Goal: Task Accomplishment & Management: Use online tool/utility

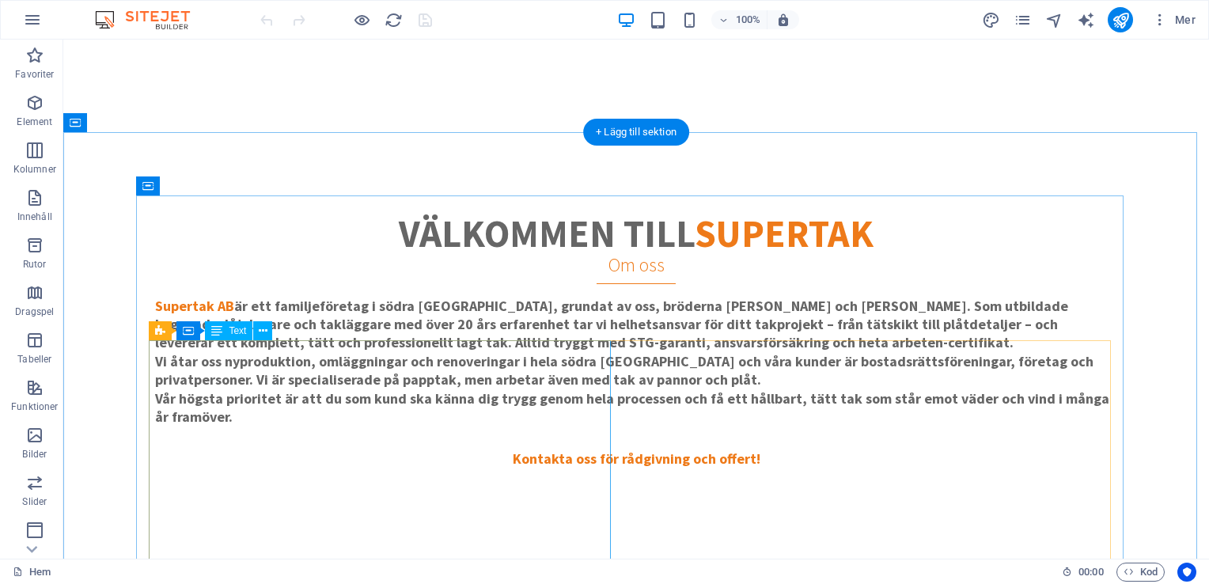
scroll to position [871, 0]
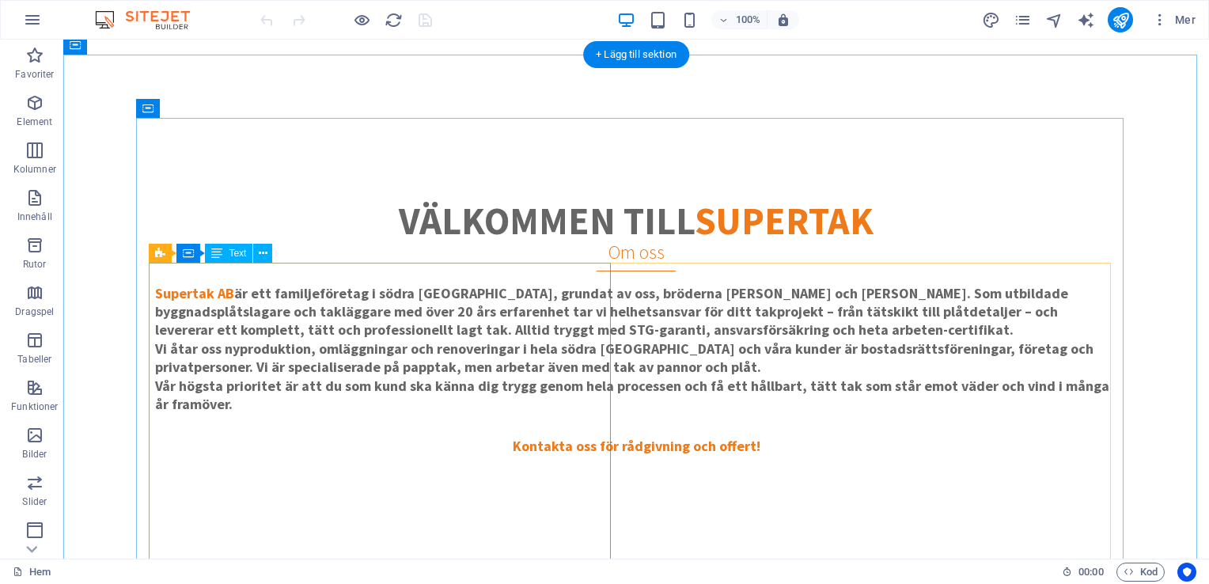
click at [298, 383] on div "Supertak AB är ett familjeföretag i södra [GEOGRAPHIC_DATA], grundat av oss, br…" at bounding box center [636, 386] width 962 height 205
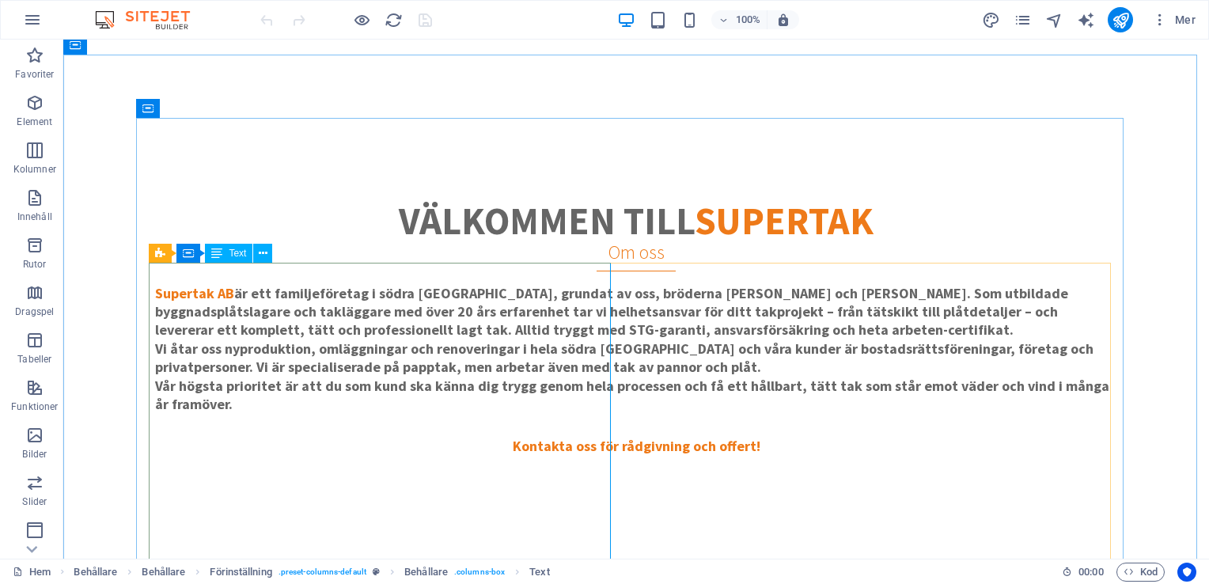
click at [235, 257] on span "Text" at bounding box center [237, 253] width 17 height 9
click at [228, 355] on div "Supertak AB är ett familjeföretag i södra [GEOGRAPHIC_DATA], grundat av oss, br…" at bounding box center [636, 386] width 962 height 205
click at [228, 356] on div "Supertak AB är ett familjeföretag i södra [GEOGRAPHIC_DATA], grundat av oss, br…" at bounding box center [636, 386] width 962 height 205
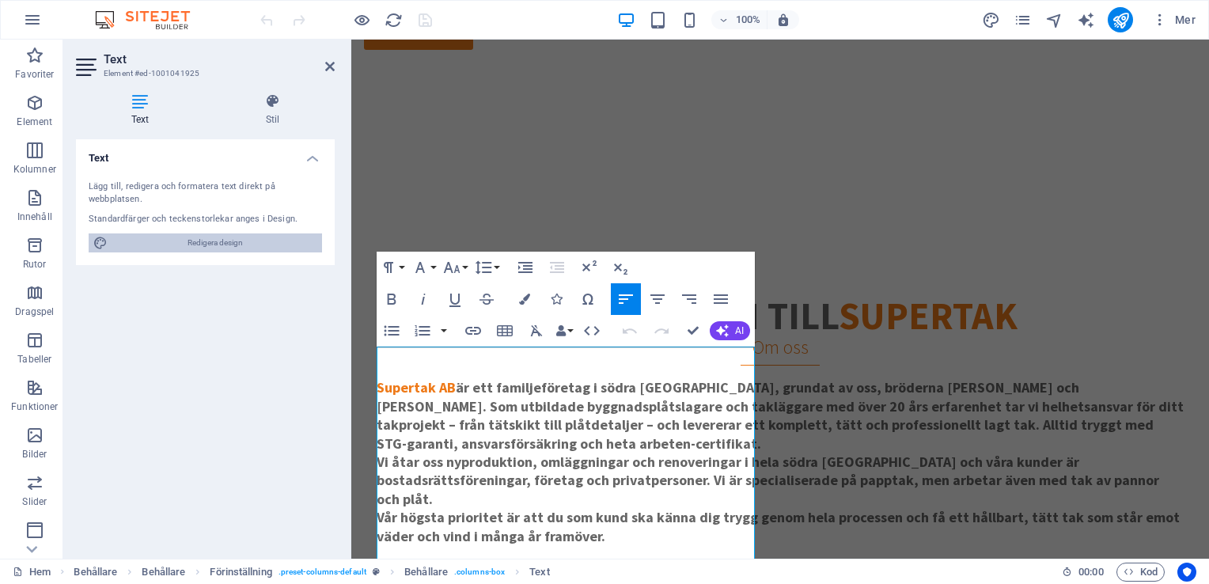
click at [199, 238] on span "Redigera design" at bounding box center [214, 242] width 205 height 19
select select "px"
select select "800"
select select "px"
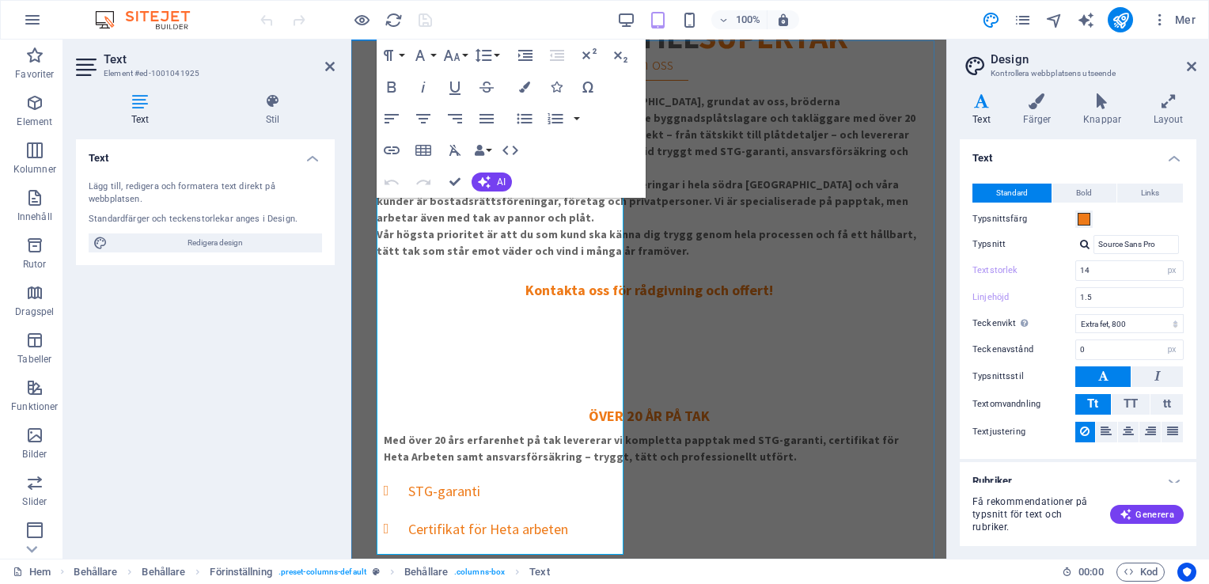
click at [887, 61] on div "välkommen till supertak Om oss Supertak AB är ett familjeföretag i södra [GEOGR…" at bounding box center [648, 420] width 595 height 951
type input "18"
type input "1.3"
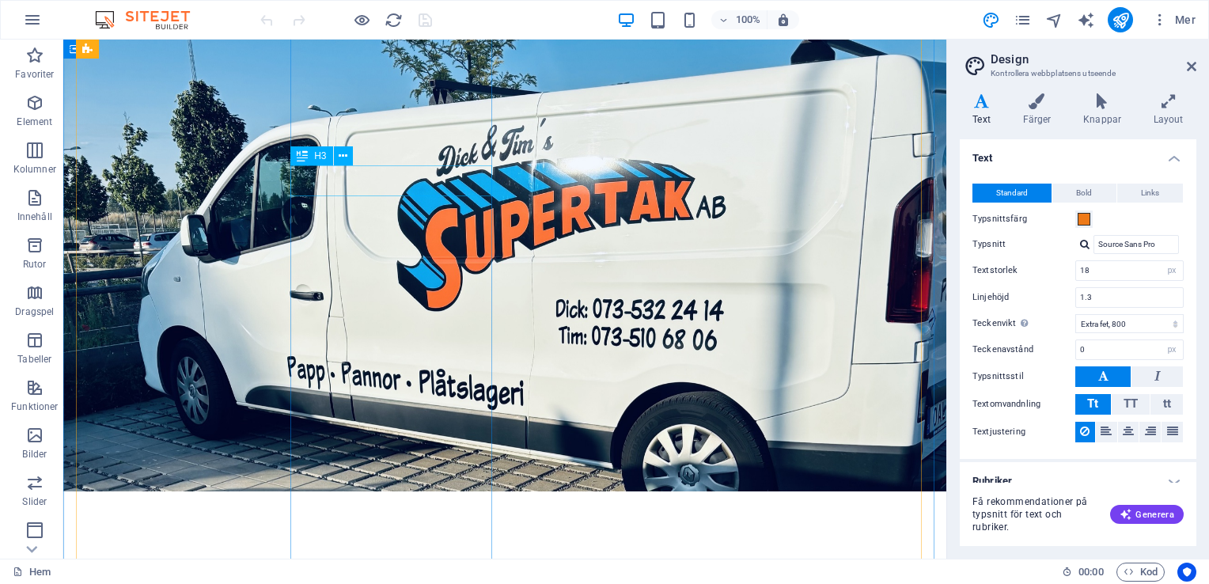
scroll to position [2216, 0]
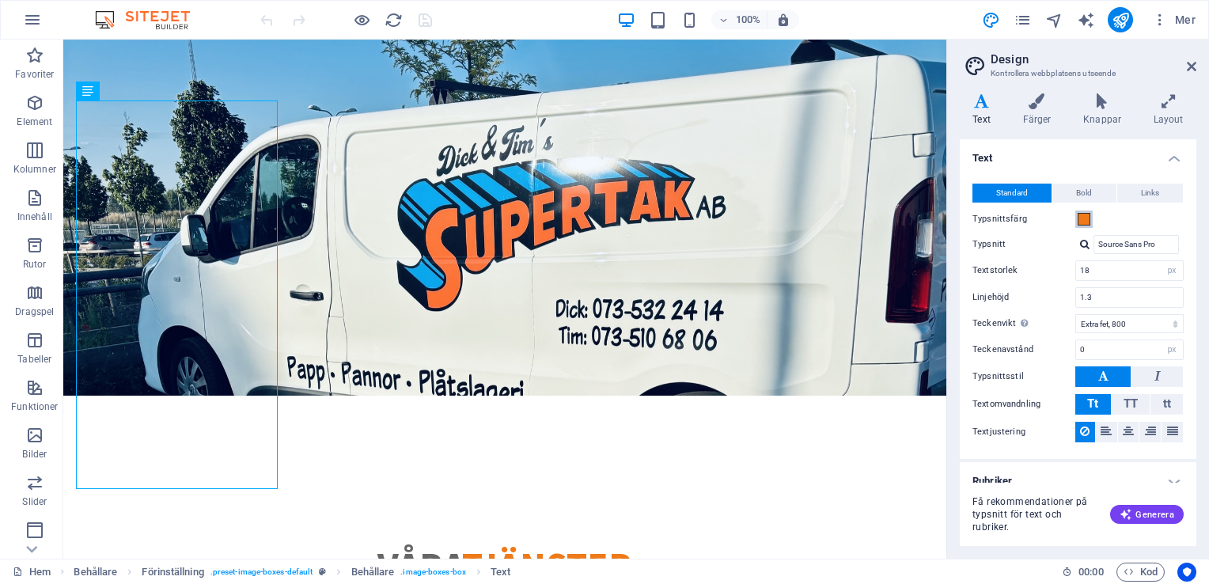
click at [1084, 218] on span at bounding box center [1084, 219] width 13 height 13
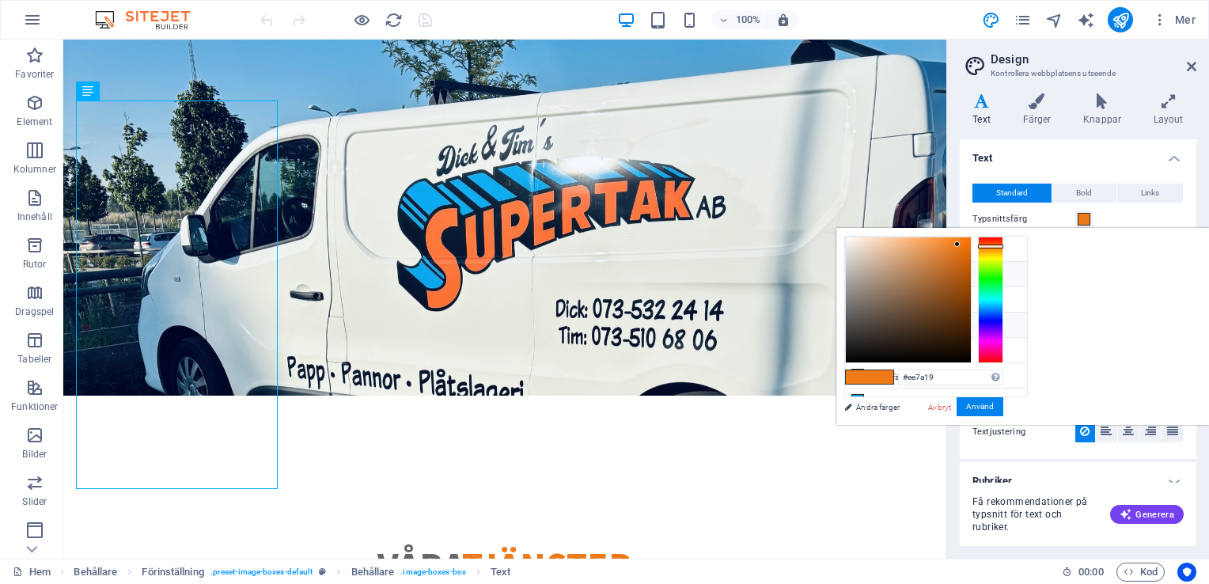
click at [960, 316] on li "Typsnittsfärg #666666" at bounding box center [936, 325] width 182 height 25
type input "#666666"
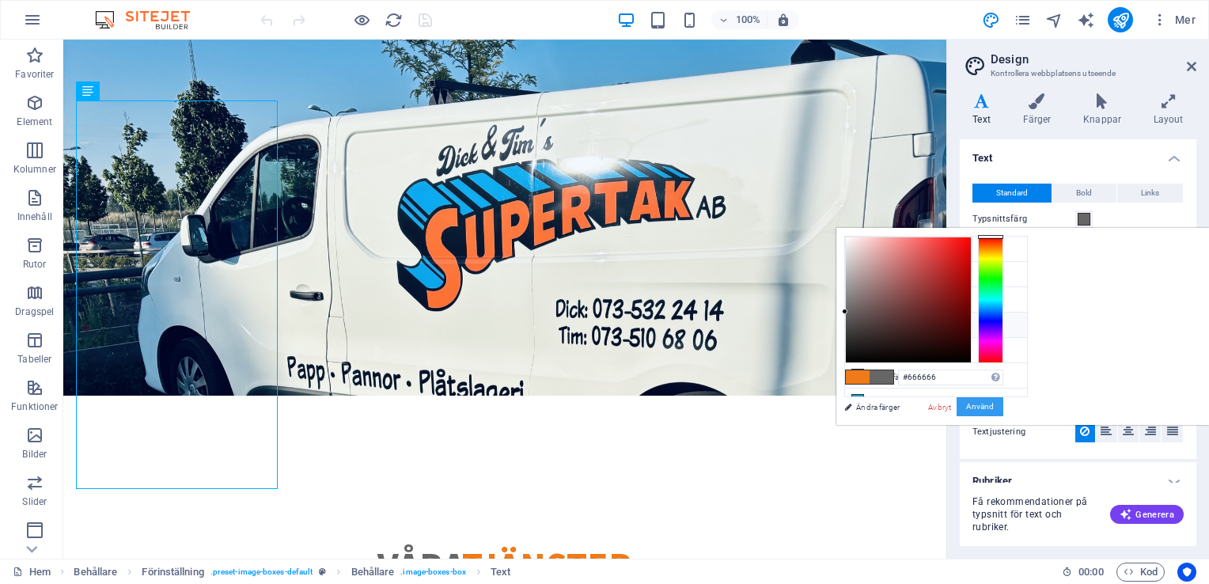
click at [1004, 405] on button "Använd" at bounding box center [980, 406] width 47 height 19
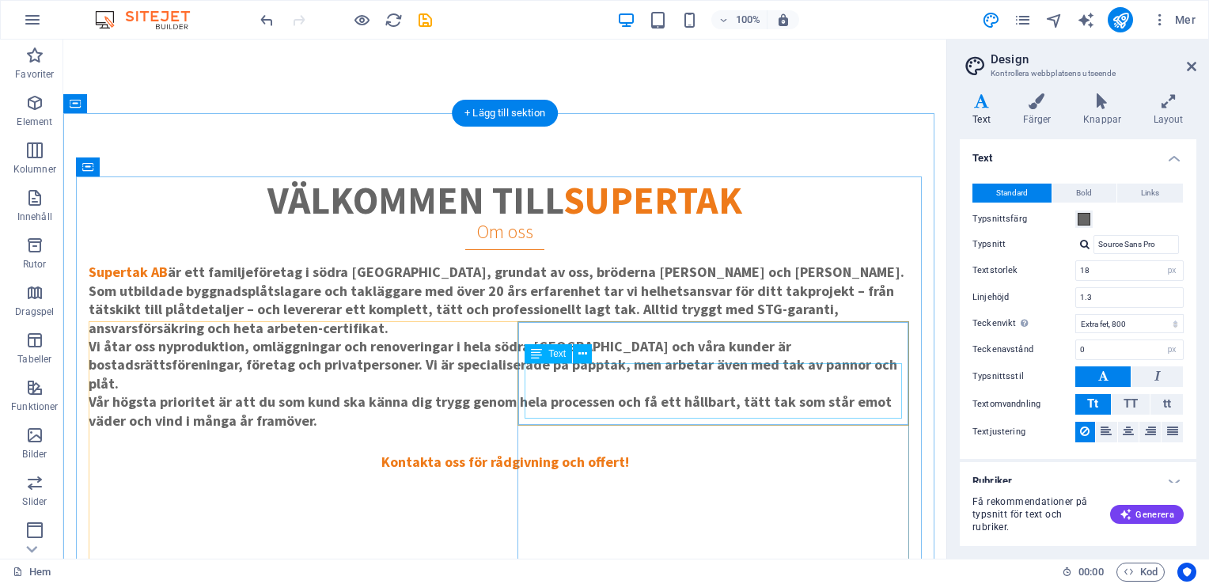
scroll to position [1187, 0]
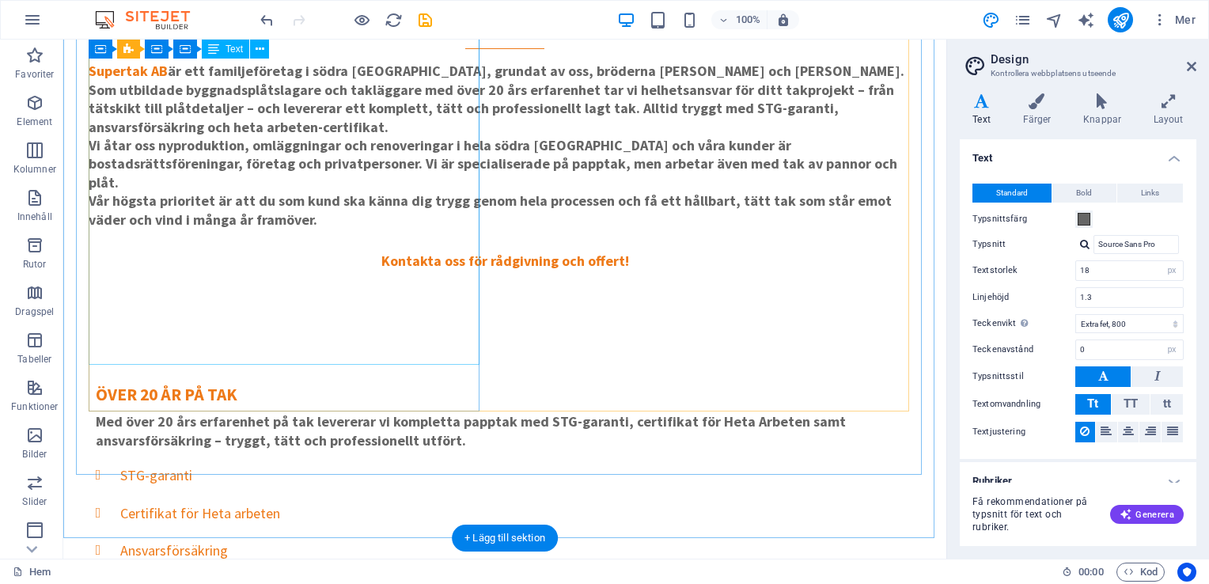
click at [280, 212] on div "Supertak AB är ett familjeföretag i södra [GEOGRAPHIC_DATA], grundat av oss, br…" at bounding box center [505, 183] width 833 height 242
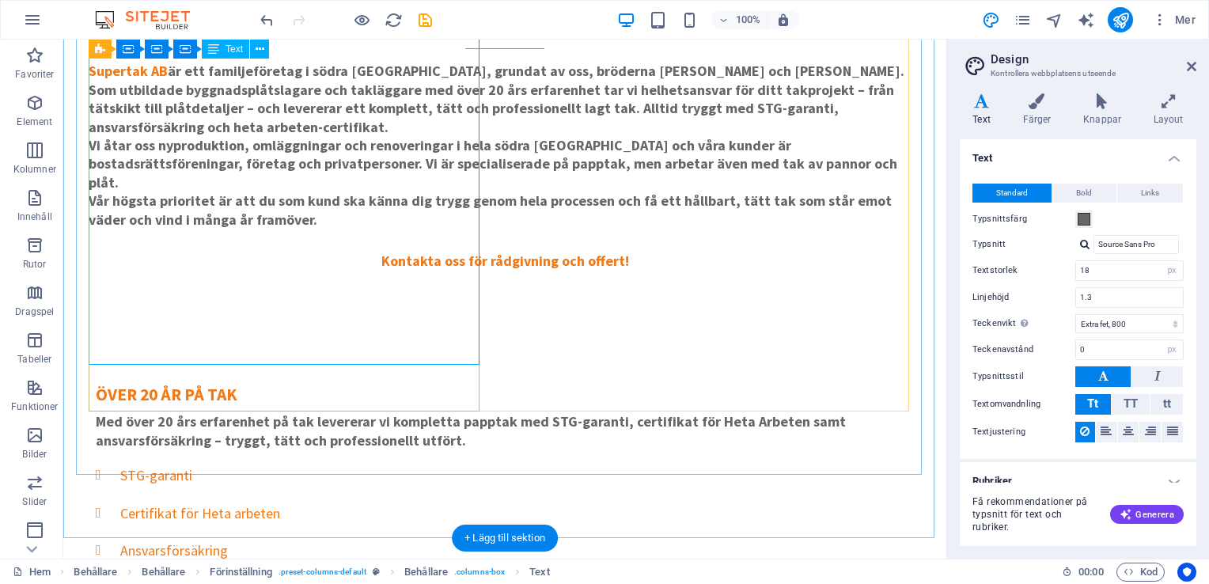
click at [385, 269] on div "Supertak AB är ett familjeföretag i södra [GEOGRAPHIC_DATA], grundat av oss, br…" at bounding box center [505, 183] width 833 height 242
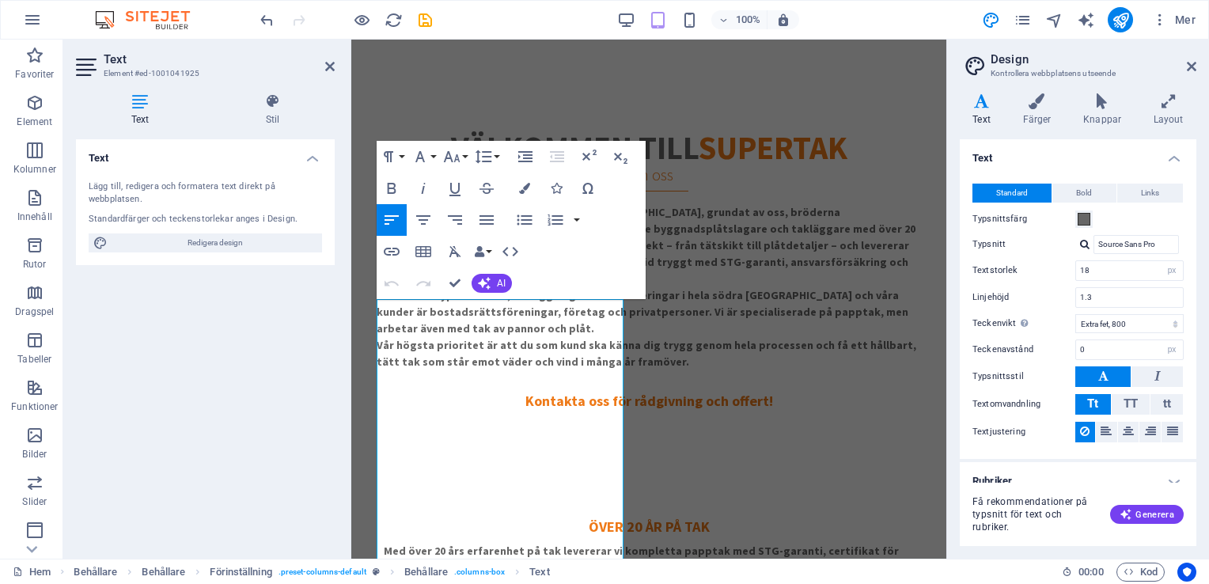
type input "14"
type input "1.5"
click at [896, 192] on div "välkommen till supertak Om oss Supertak AB är ett familjeföretag i södra [GEOGR…" at bounding box center [649, 531] width 570 height 875
type input "18"
type input "1.3"
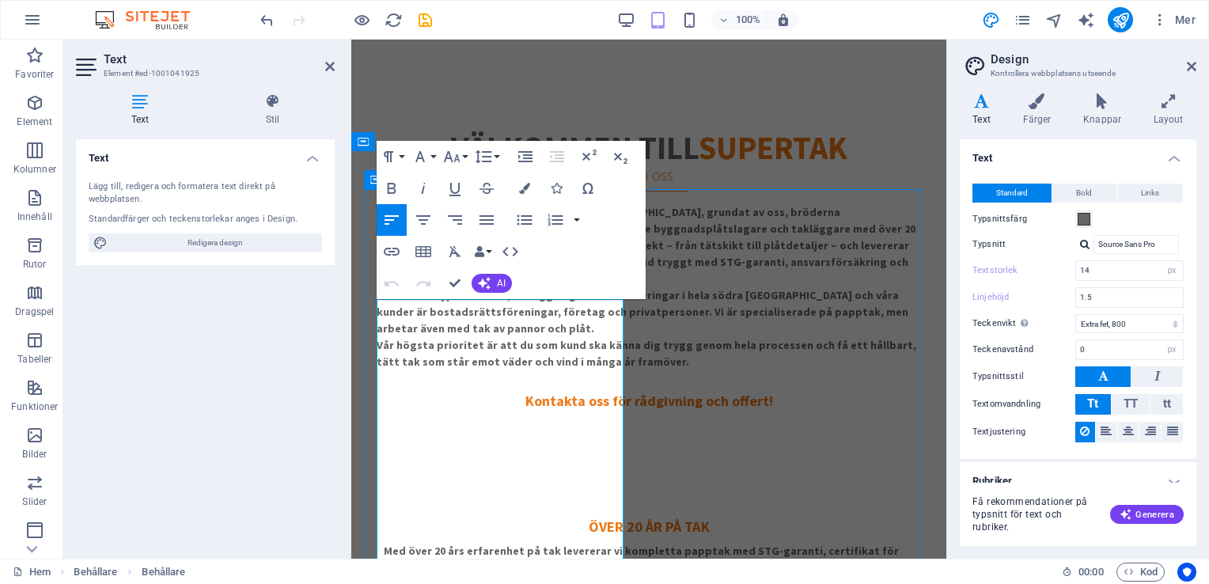
type input "5"
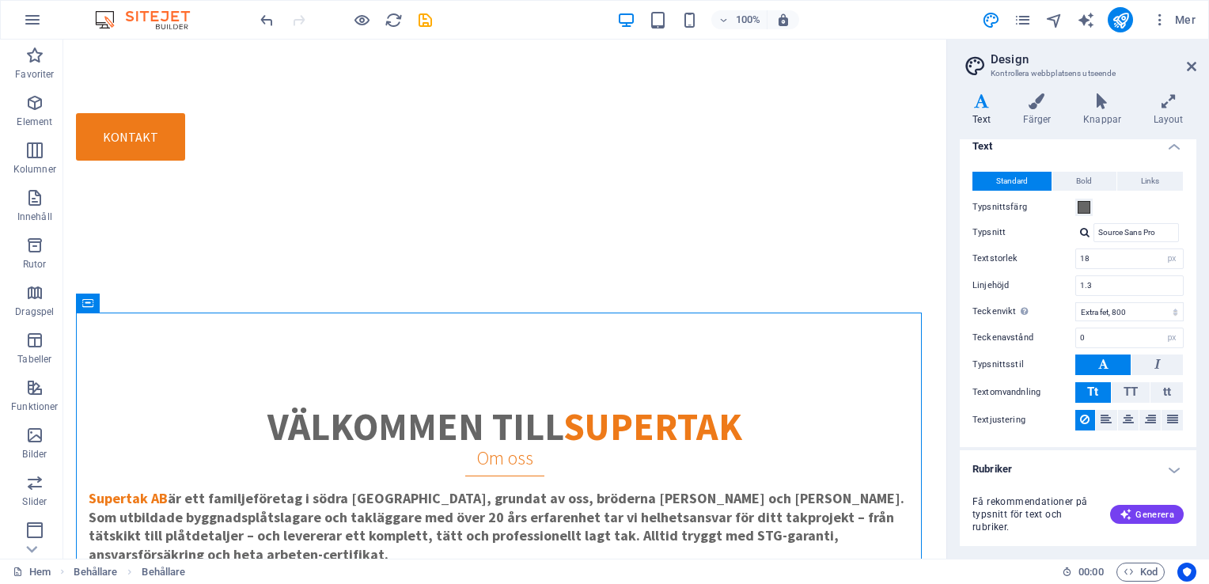
scroll to position [14, 0]
click at [1169, 108] on icon at bounding box center [1169, 101] width 56 height 16
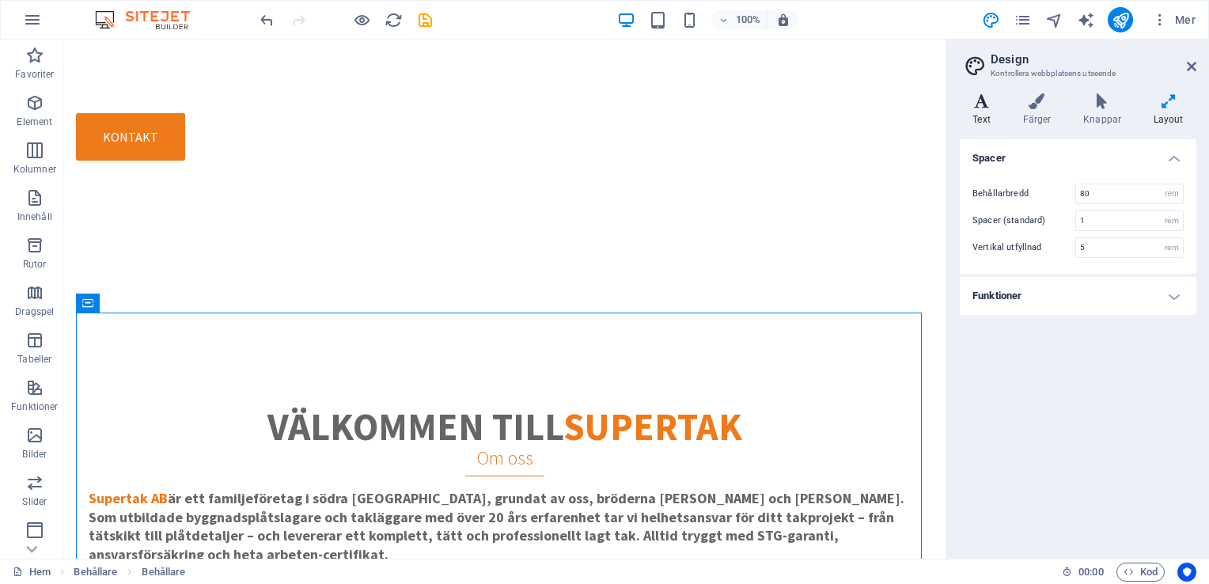
click at [979, 112] on h4 "Text" at bounding box center [985, 109] width 50 height 33
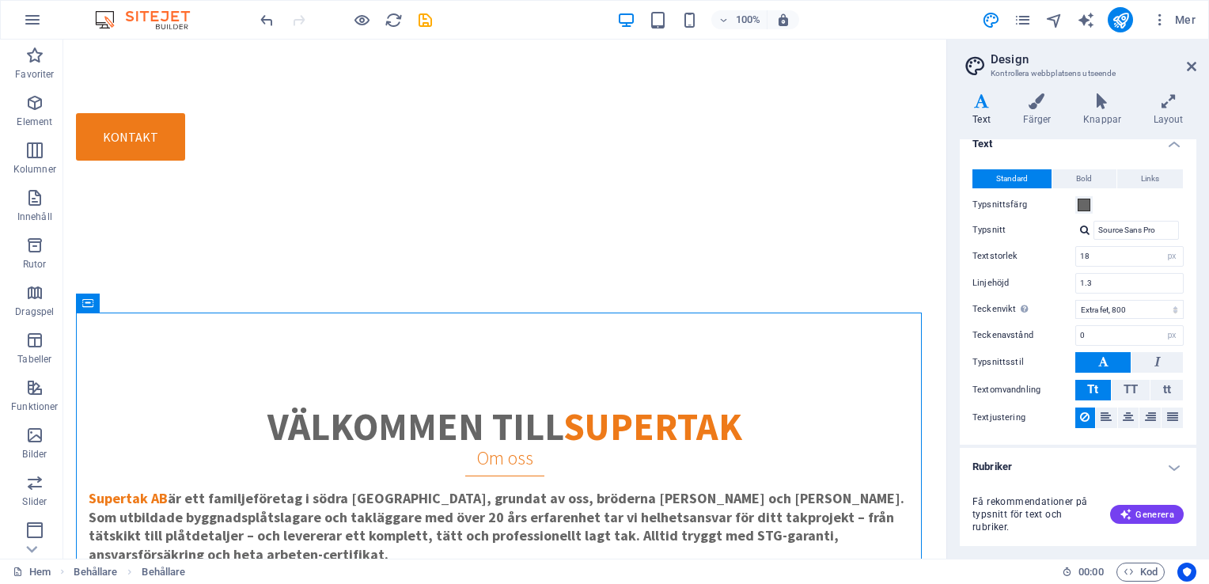
click at [1167, 459] on h4 "Rubriker" at bounding box center [1078, 467] width 237 height 38
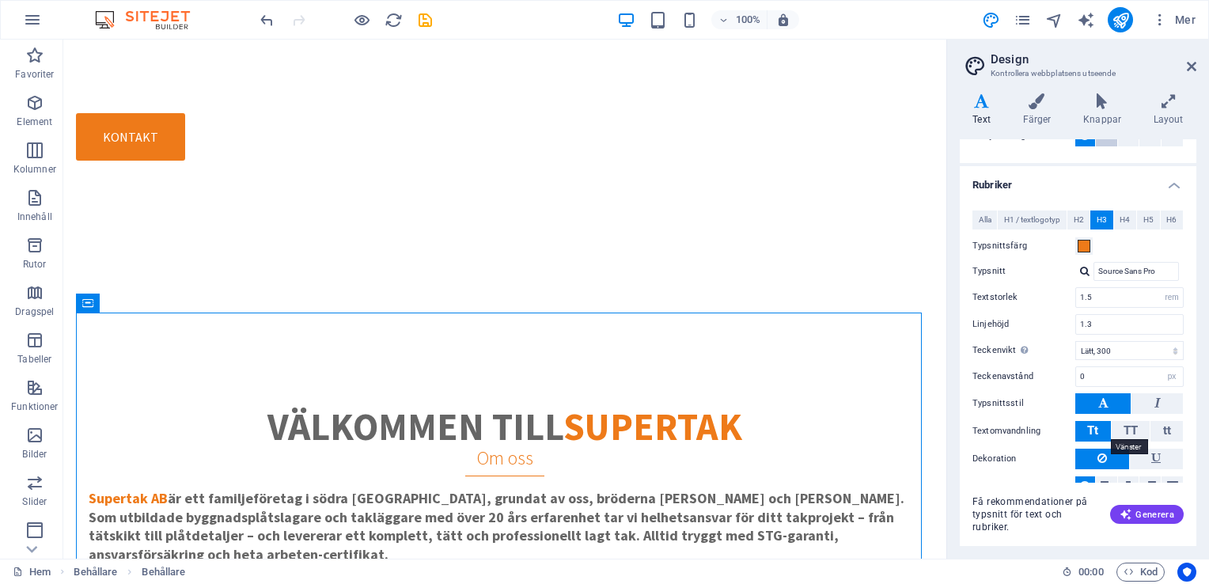
scroll to position [269, 0]
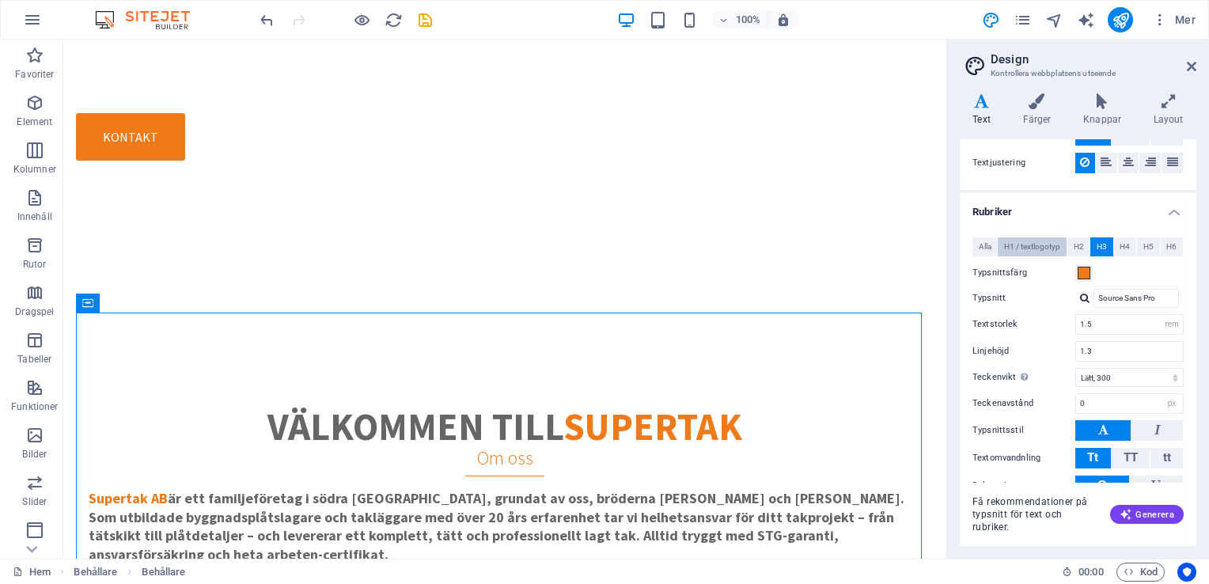
click at [1023, 241] on span "H1 / textlogotyp" at bounding box center [1032, 246] width 56 height 19
click at [1076, 240] on span "H2" at bounding box center [1079, 246] width 10 height 19
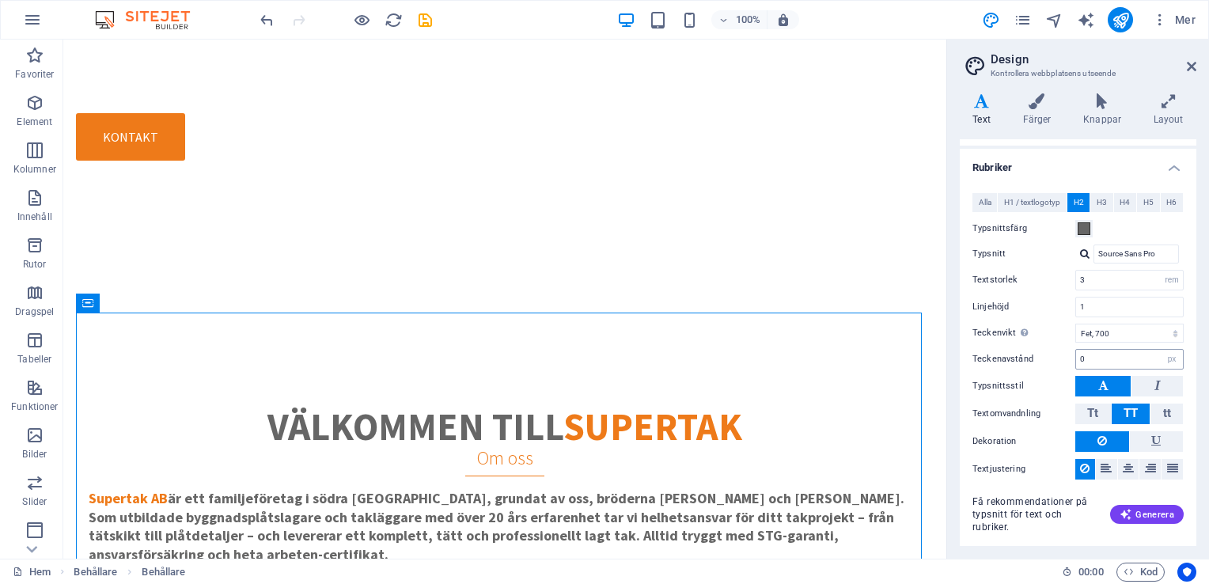
scroll to position [348, 0]
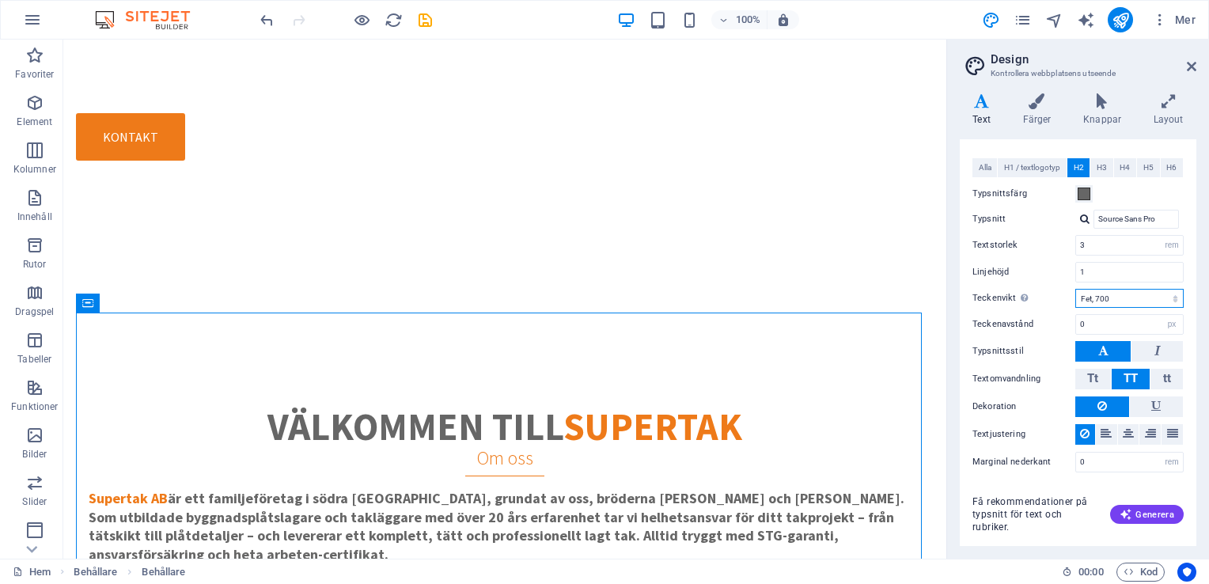
click at [1123, 289] on select "Tunn, 100 Extra lätt, 200 Lätt, 300 Vanlig, 400 Medel, 500 Halvfet, 600 Fet, 70…" at bounding box center [1130, 298] width 108 height 19
select select "400"
click at [1076, 289] on select "Tunn, 100 Extra lätt, 200 Lätt, 300 Vanlig, 400 Medel, 500 Halvfet, 600 Fet, 70…" at bounding box center [1130, 298] width 108 height 19
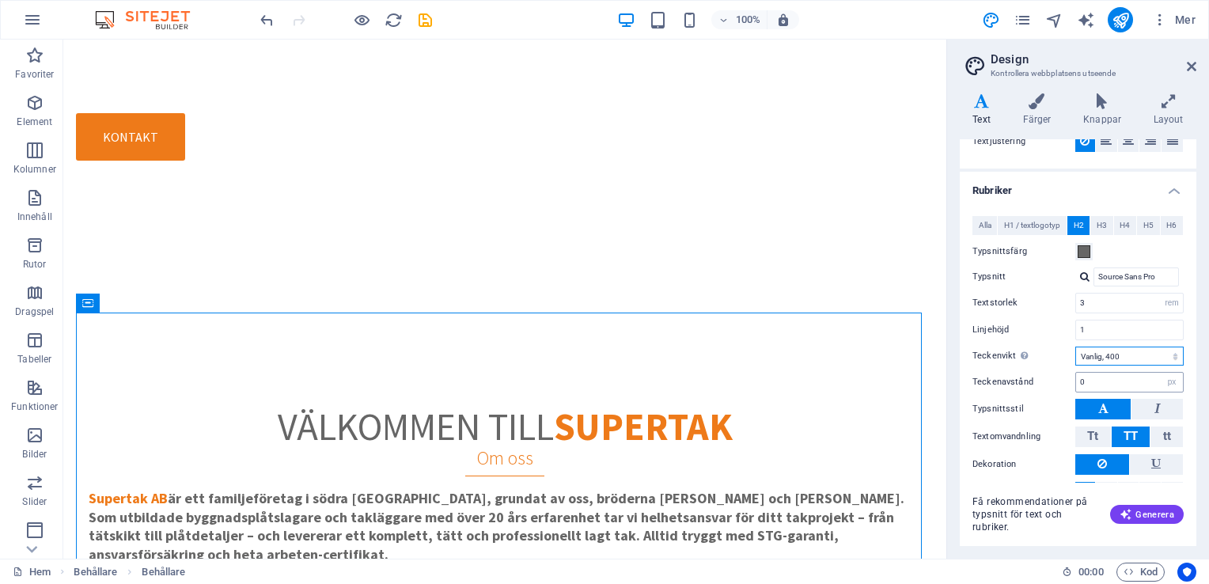
scroll to position [269, 0]
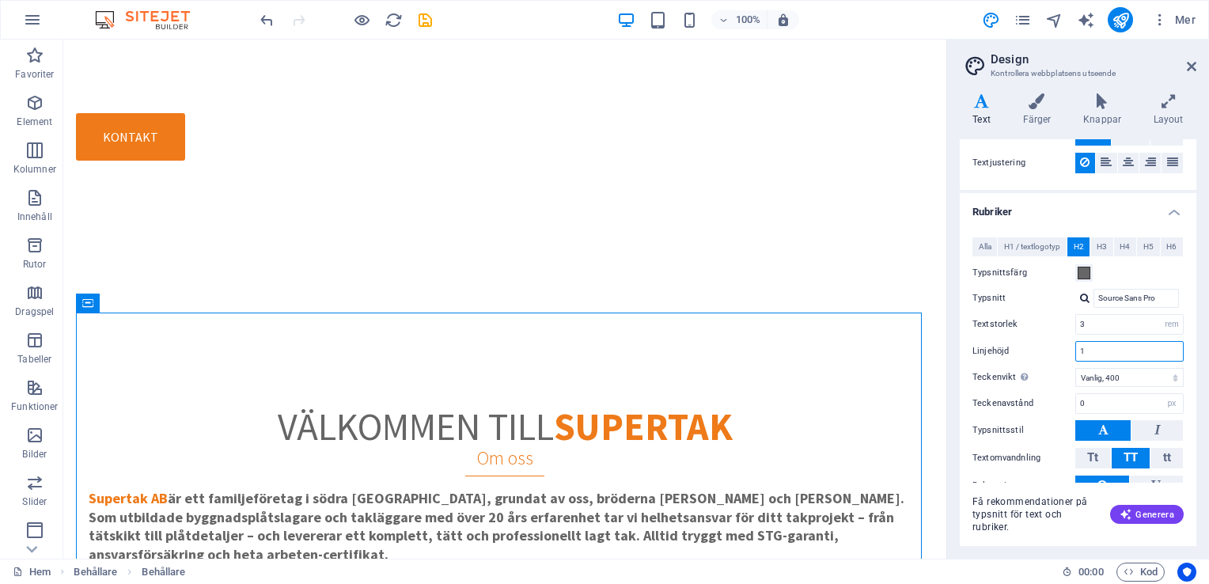
click at [1106, 348] on input "1" at bounding box center [1129, 351] width 107 height 19
type input "1.4"
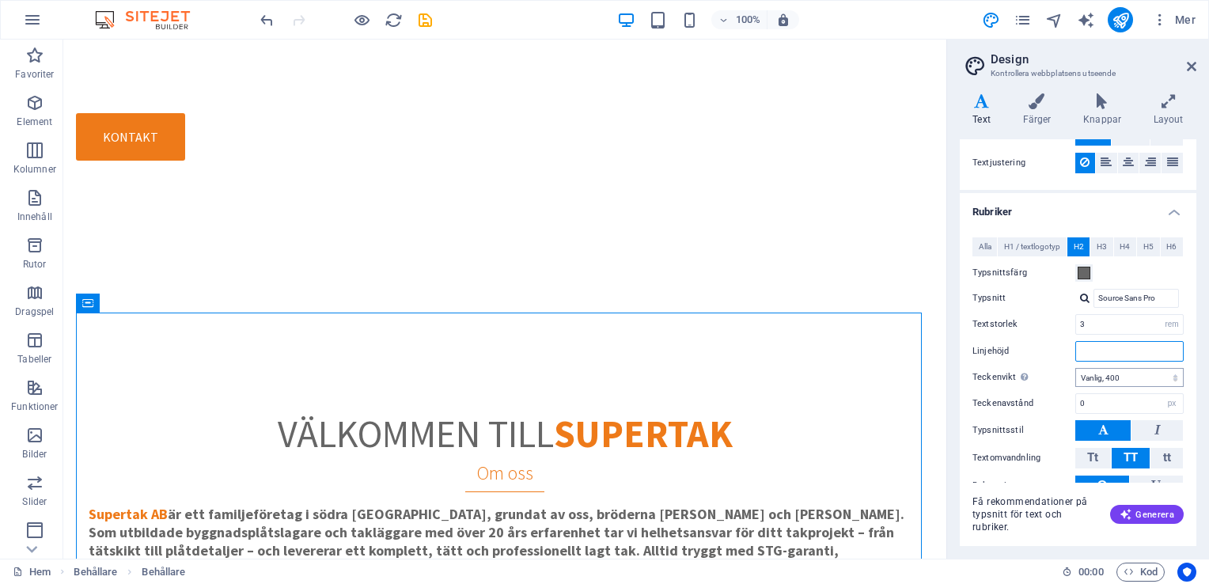
type input "1"
click at [1090, 530] on span "Få rekommendationer på typsnitt för text och rubriker." at bounding box center [1035, 514] width 125 height 38
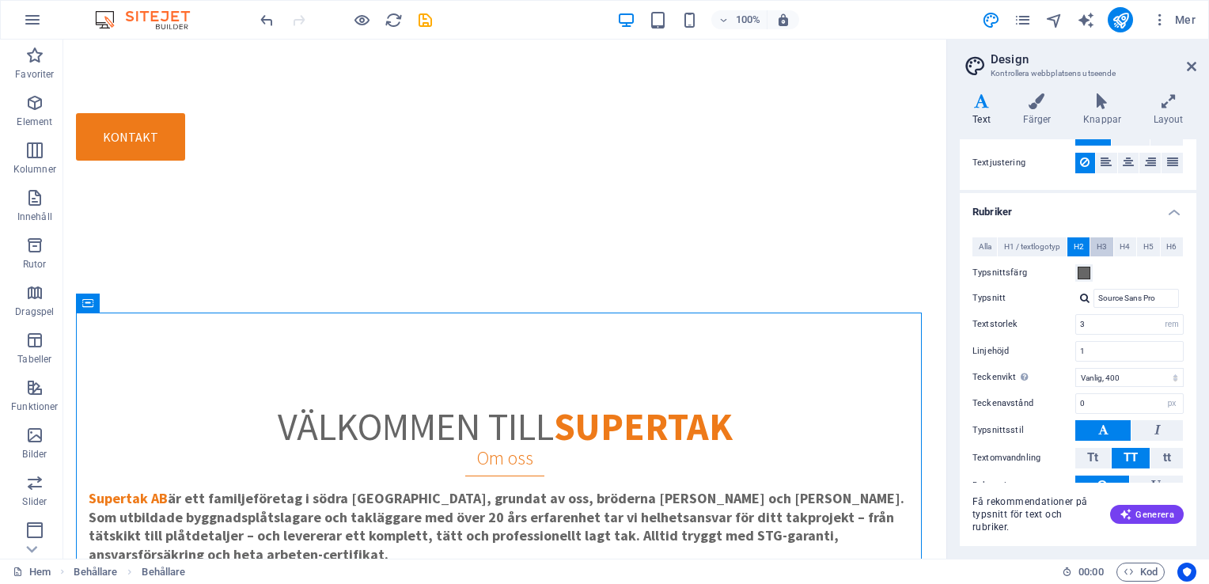
click at [1099, 242] on span "H3" at bounding box center [1102, 246] width 10 height 19
click at [1085, 271] on span at bounding box center [1084, 273] width 13 height 13
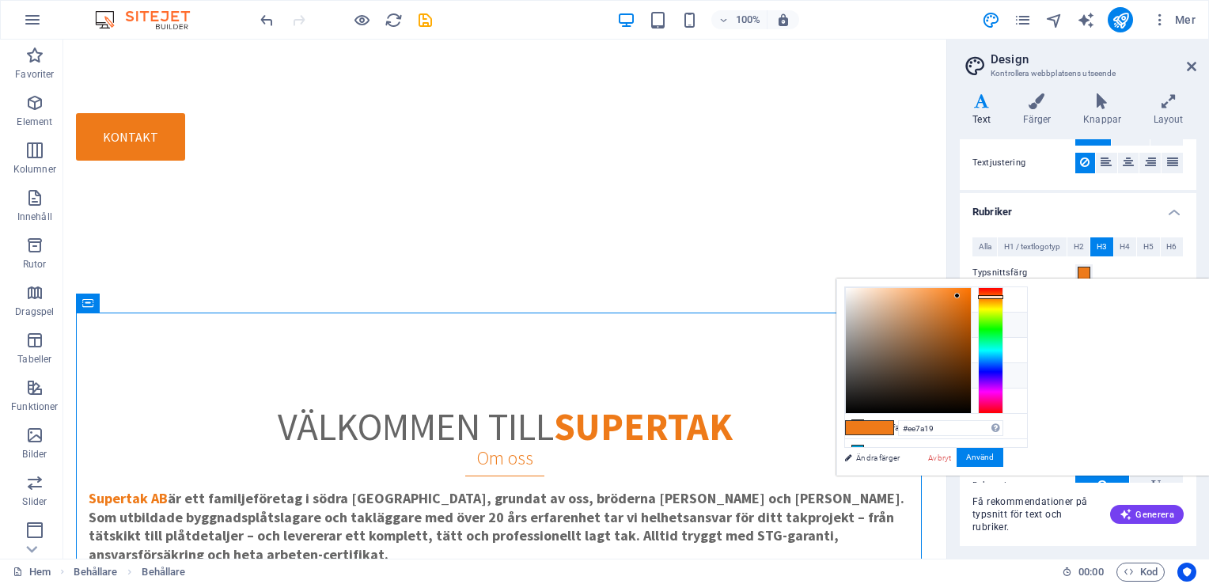
click at [893, 375] on li "Typsnittsfärg #666666" at bounding box center [936, 375] width 182 height 25
type input "#666666"
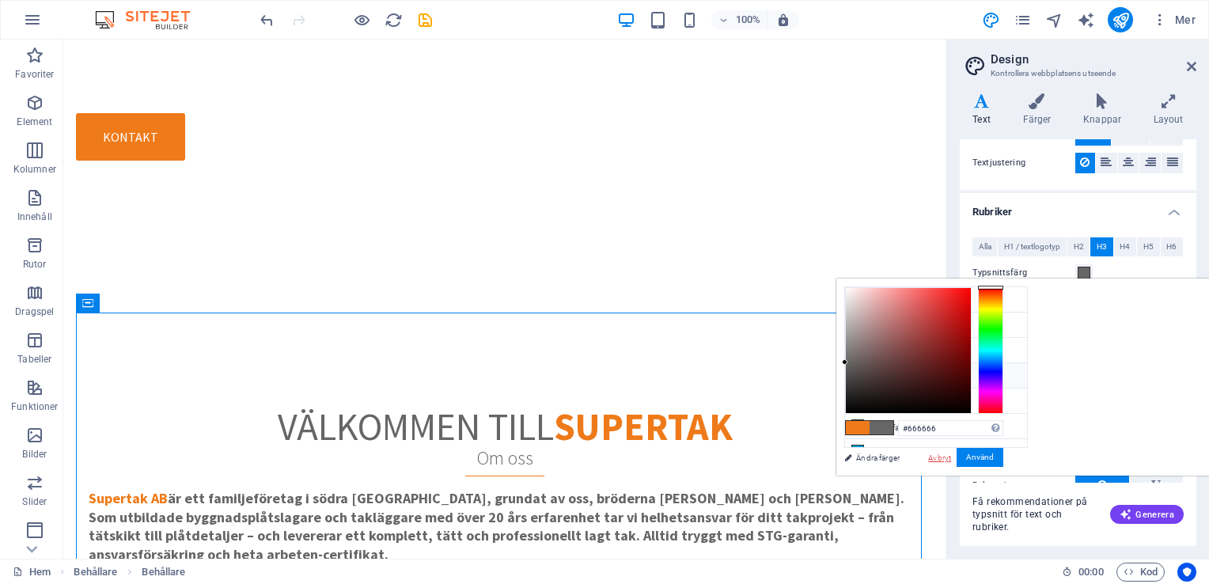
click at [953, 457] on link "Avbryt" at bounding box center [940, 458] width 26 height 12
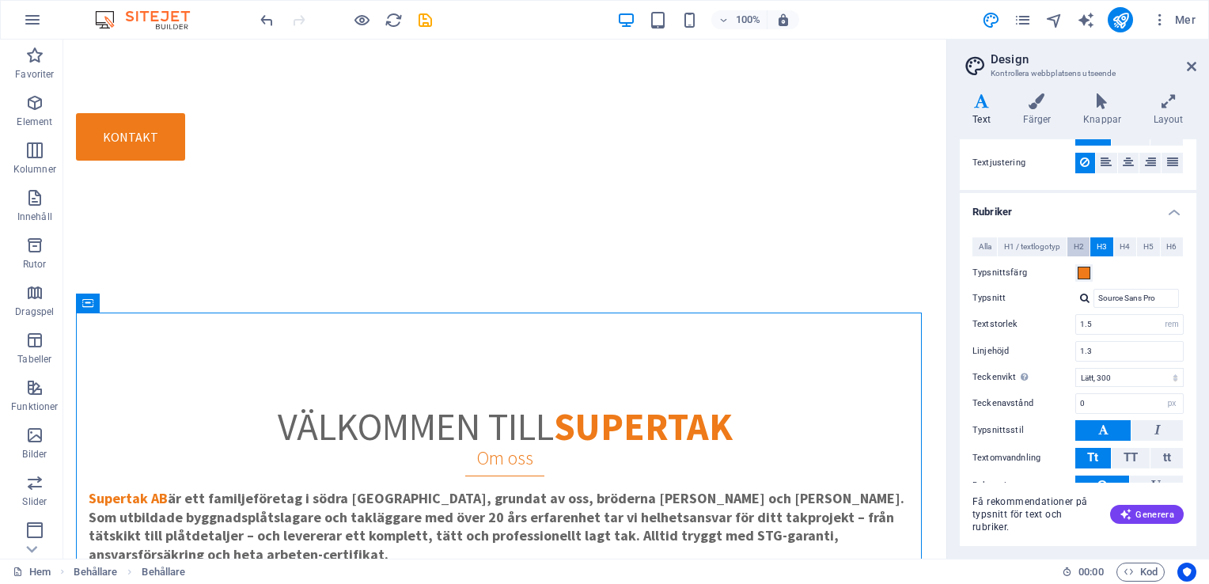
click at [1083, 244] on span "H2" at bounding box center [1079, 246] width 10 height 19
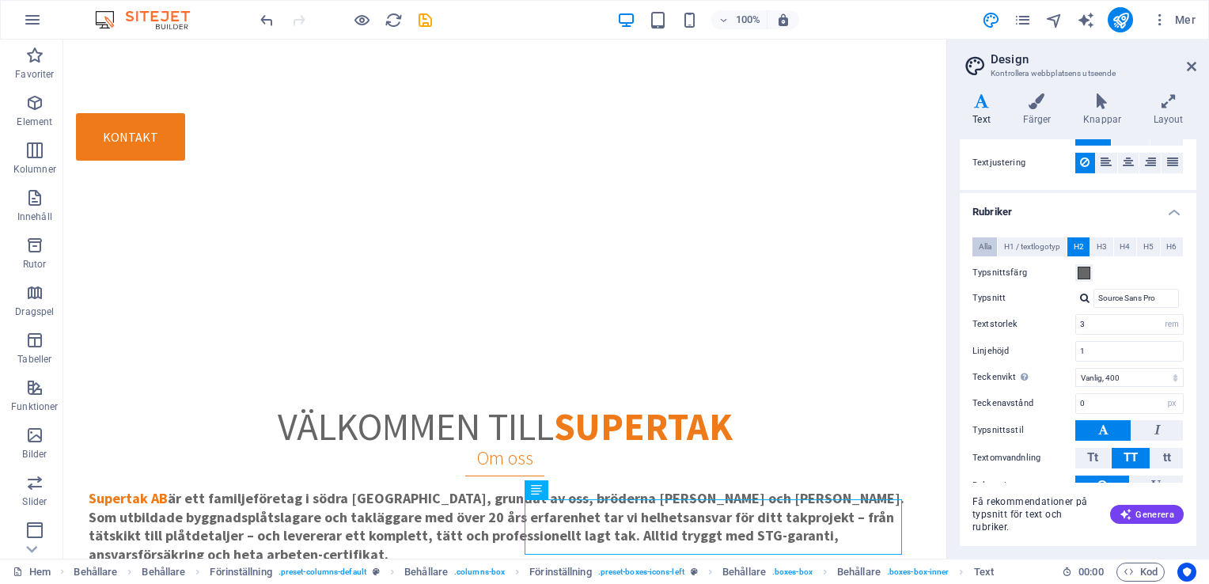
click at [987, 245] on span "Alla" at bounding box center [985, 246] width 13 height 19
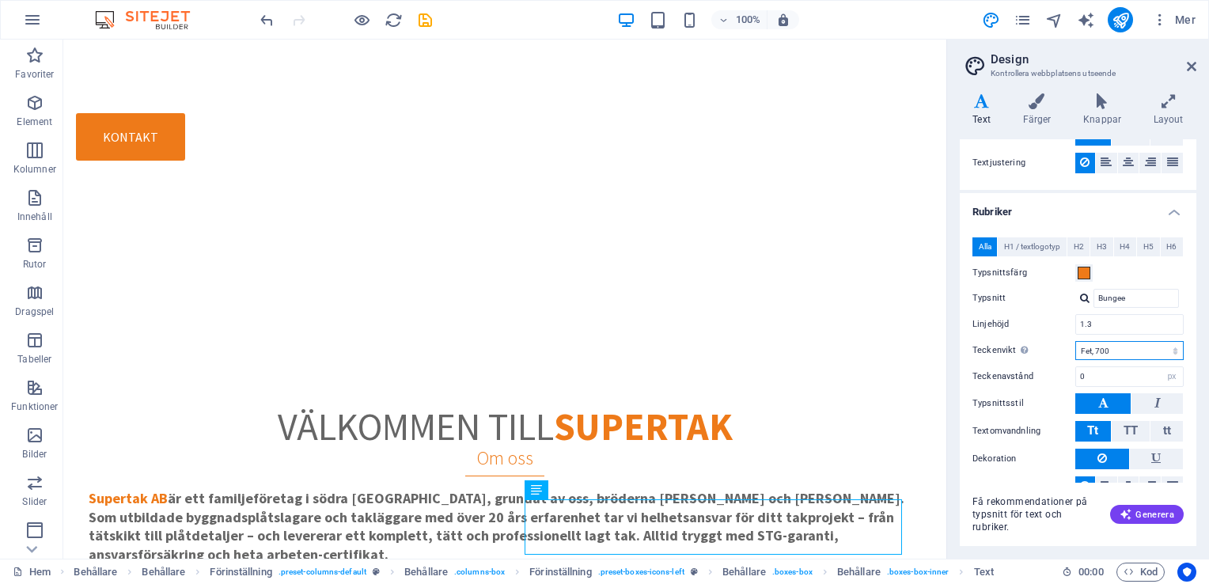
click at [1129, 351] on select "Tunn, 100 Extra lätt, 200 Lätt, 300 Vanlig, 400 Medel, 500 Halvfet, 600 Fet, 70…" at bounding box center [1130, 350] width 108 height 19
click at [1076, 341] on select "Tunn, 100 Extra lätt, 200 Lätt, 300 Vanlig, 400 Medel, 500 Halvfet, 600 Fet, 70…" at bounding box center [1130, 350] width 108 height 19
click at [1132, 353] on select "Tunn, 100 Extra lätt, 200 Lätt, 300 Vanlig, 400 Medel, 500 Halvfet, 600 Fet, 70…" at bounding box center [1130, 350] width 108 height 19
select select "700"
click at [1076, 341] on select "Tunn, 100 Extra lätt, 200 Lätt, 300 Vanlig, 400 Medel, 500 Halvfet, 600 Fet, 70…" at bounding box center [1130, 350] width 108 height 19
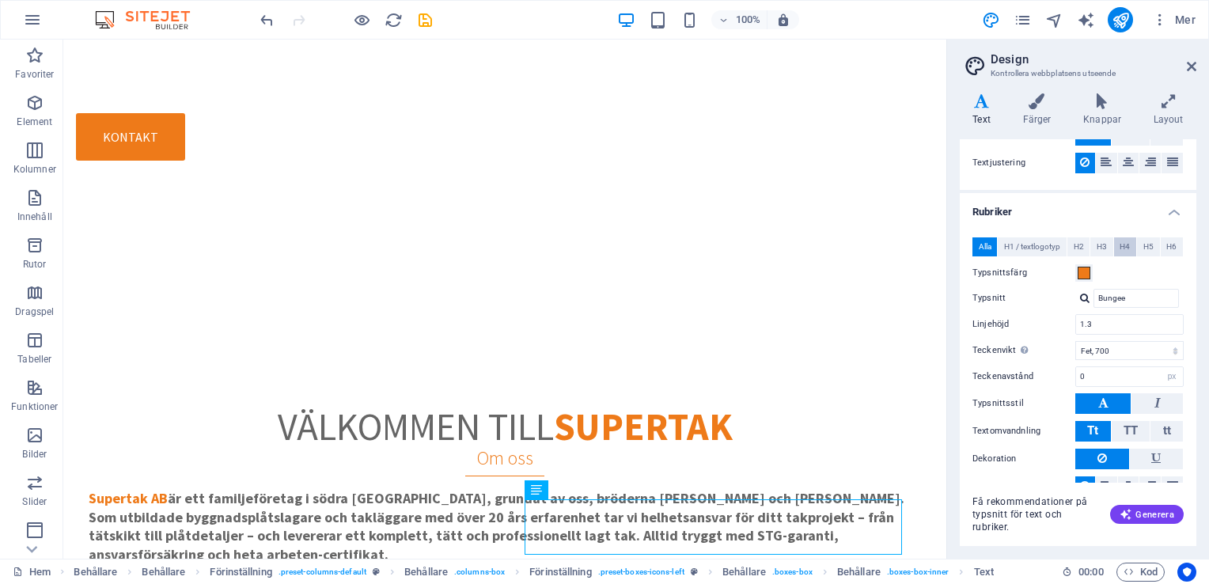
click at [1129, 245] on button "H4" at bounding box center [1125, 246] width 22 height 19
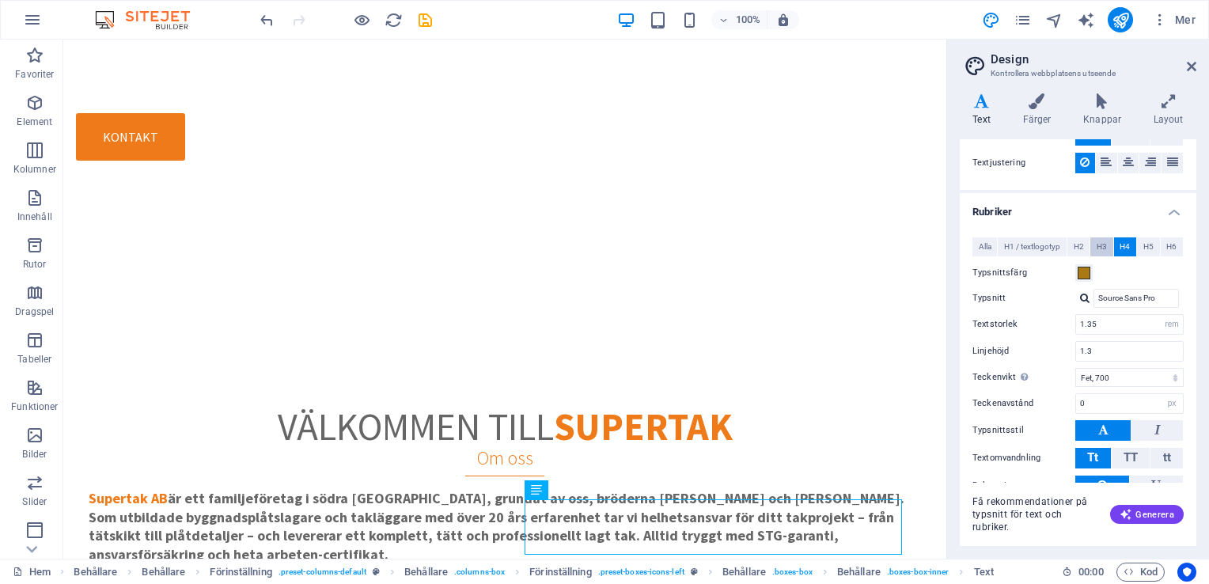
click at [1103, 245] on span "H3" at bounding box center [1102, 246] width 10 height 19
click at [1076, 246] on span "H2" at bounding box center [1079, 246] width 10 height 19
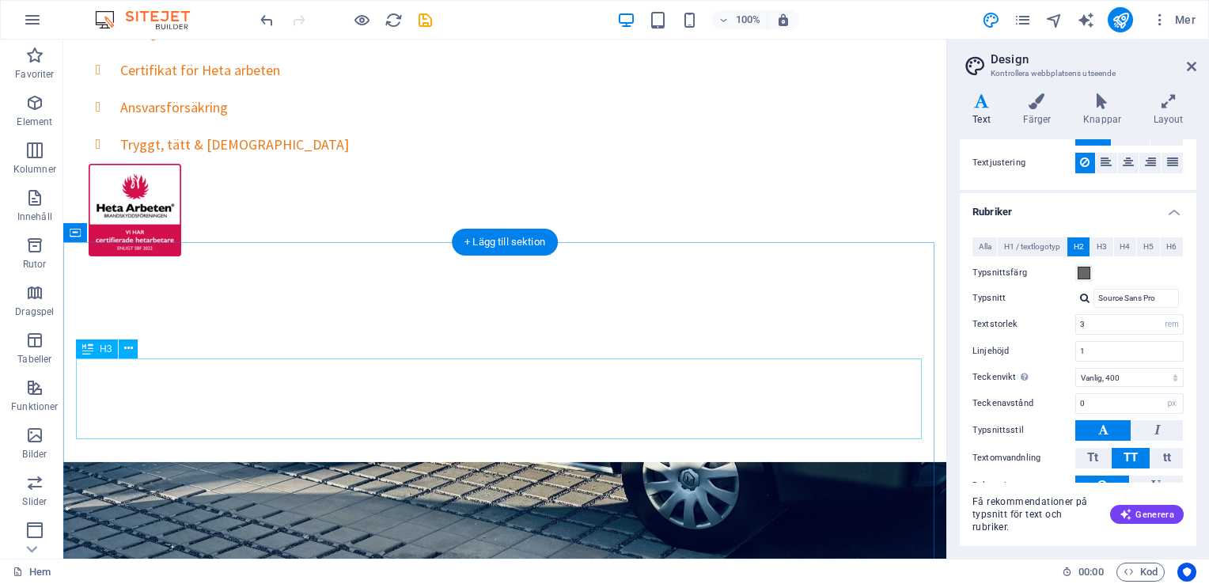
scroll to position [2026, 0]
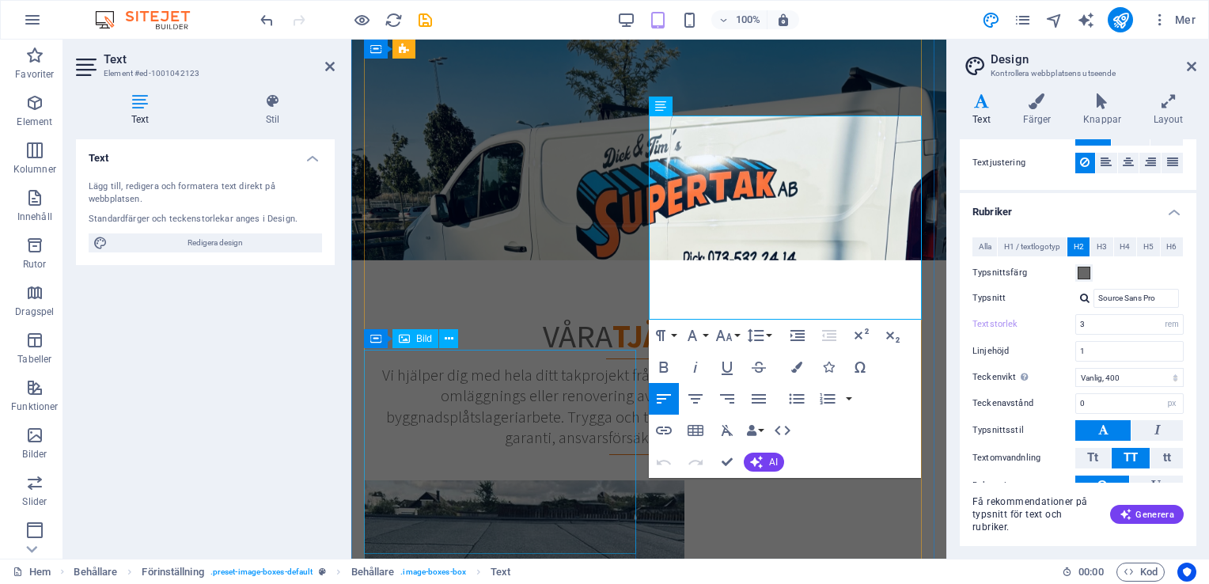
type input "14"
type input "1.5"
type input "2.55"
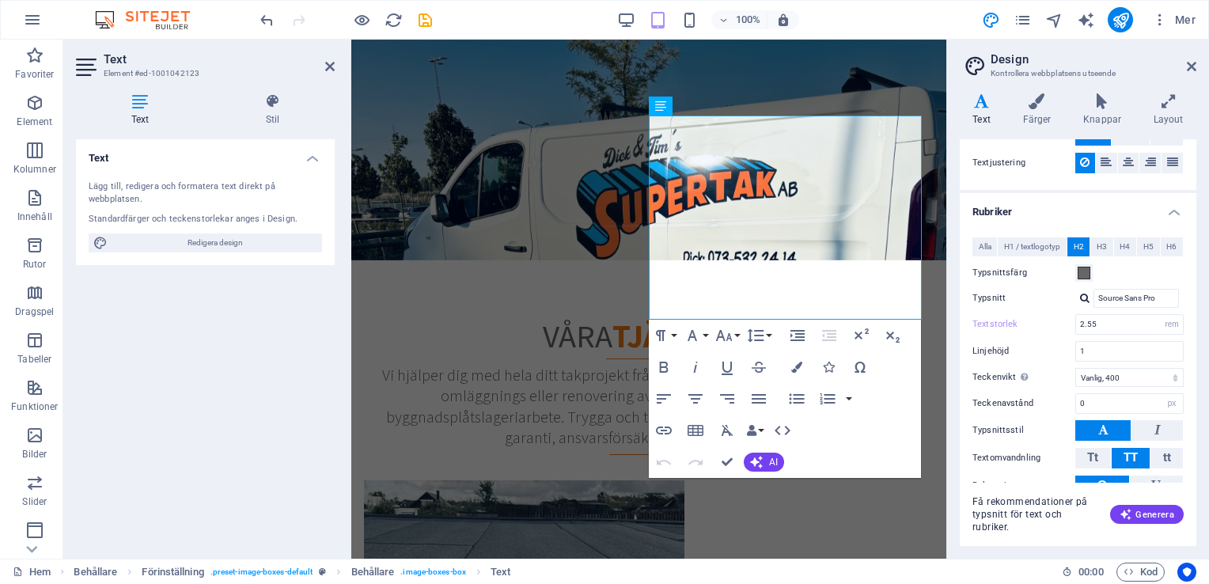
click at [198, 438] on div "Text Lägg till, redigera och formatera text direkt på webbplatsen. Standardfärg…" at bounding box center [205, 342] width 259 height 407
click at [329, 64] on icon at bounding box center [329, 66] width 9 height 13
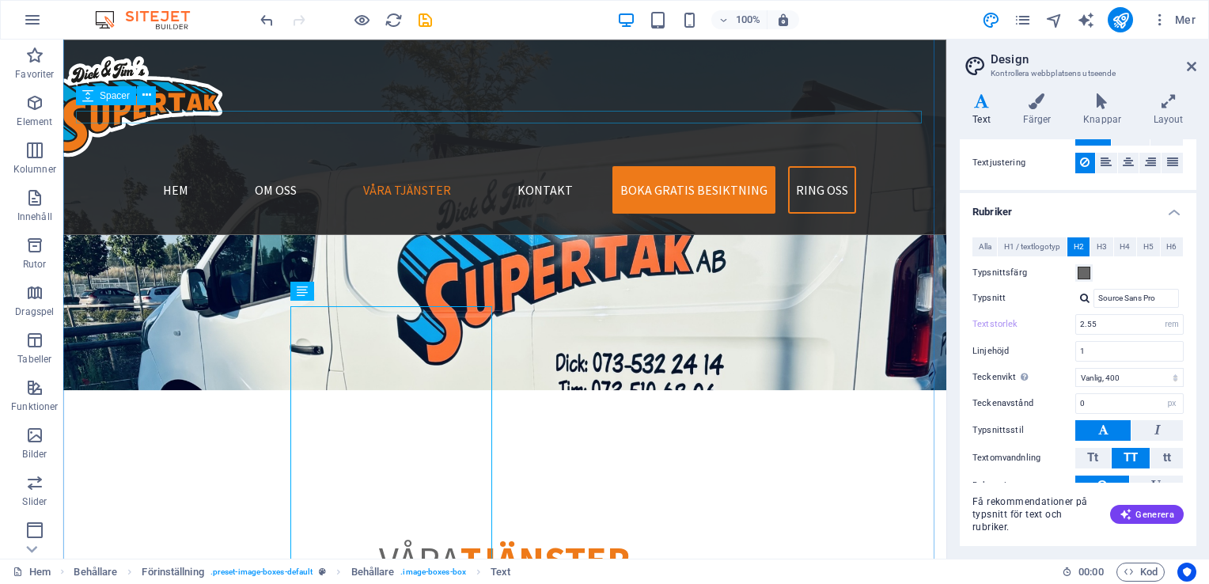
type input "18"
type input "1.3"
type input "3"
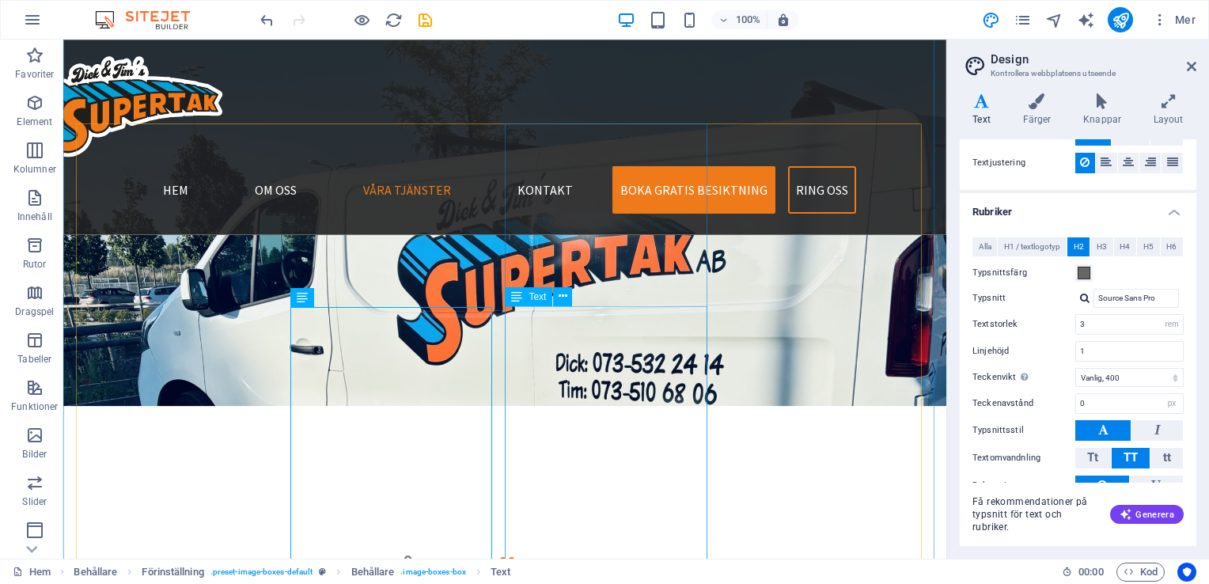
scroll to position [1773, 0]
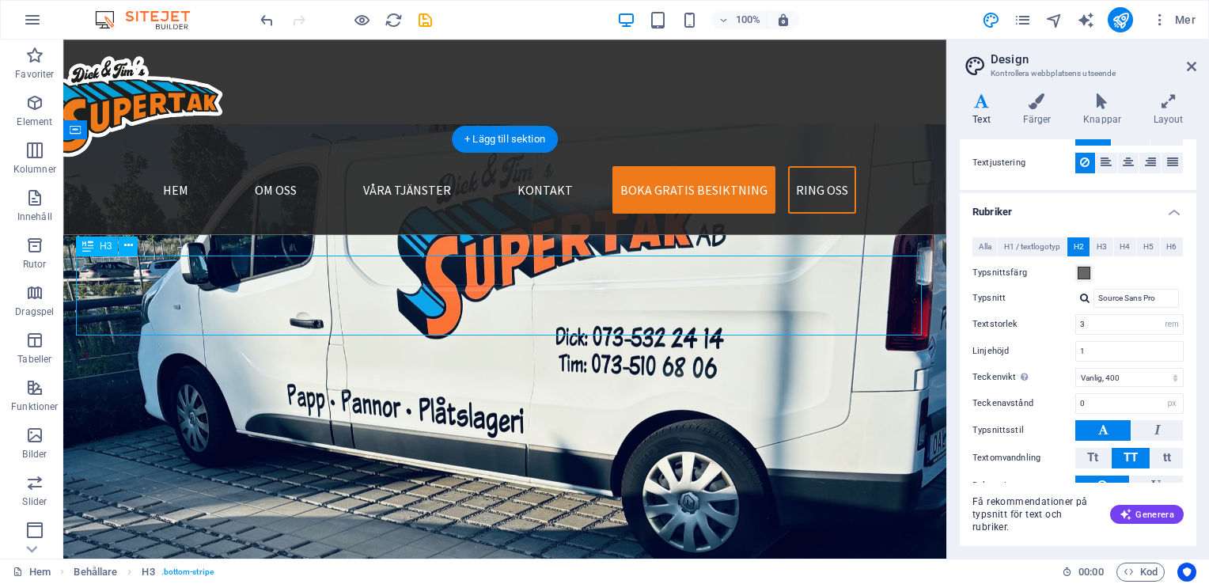
scroll to position [1623, 0]
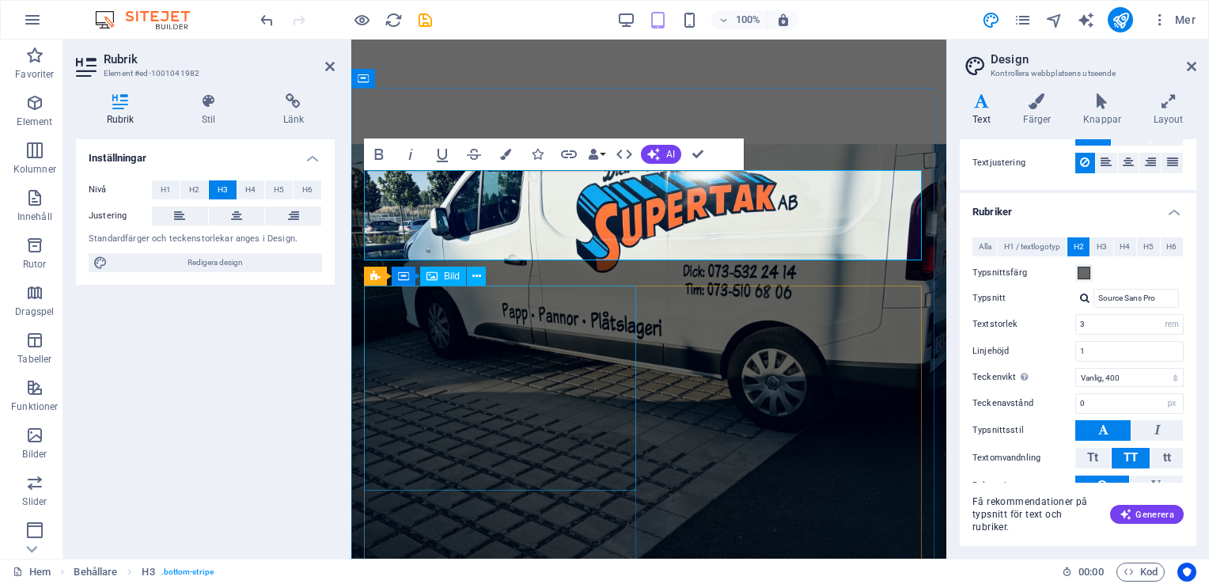
type input "14"
type input "1.5"
type input "2.55"
click at [330, 67] on icon at bounding box center [329, 66] width 9 height 13
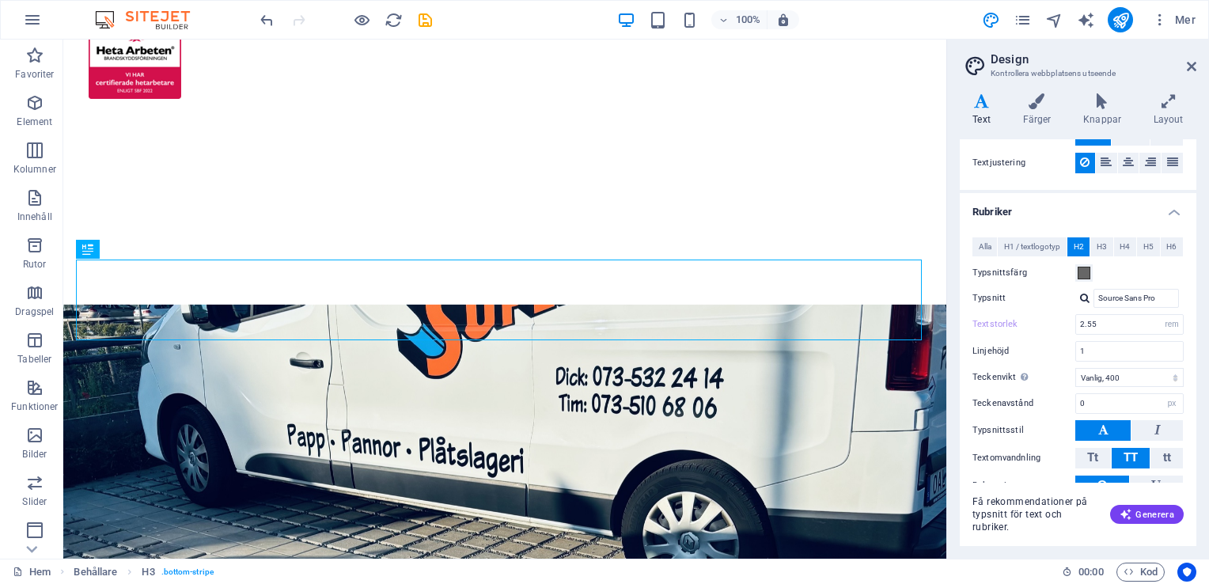
type input "18"
type input "1.3"
type input "3"
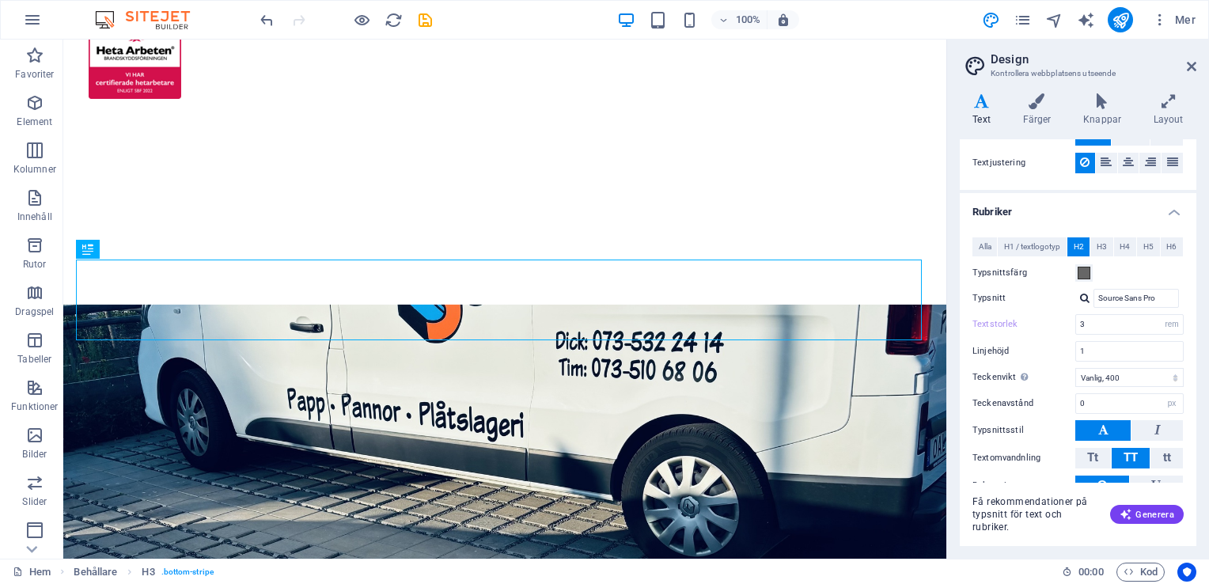
scroll to position [1773, 0]
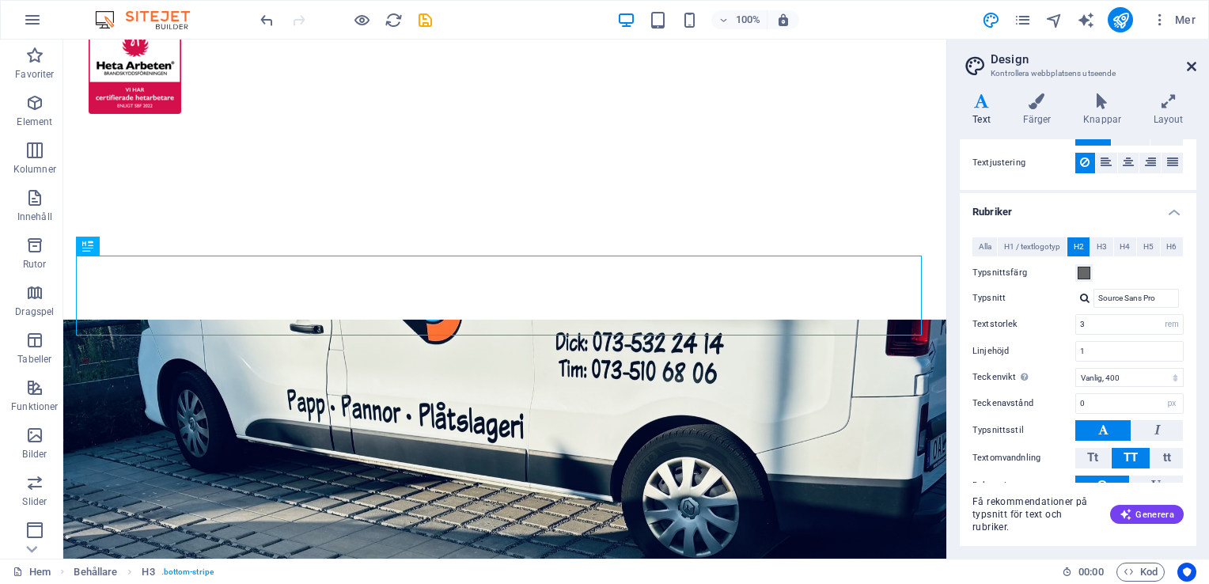
click at [1190, 63] on icon at bounding box center [1191, 66] width 9 height 13
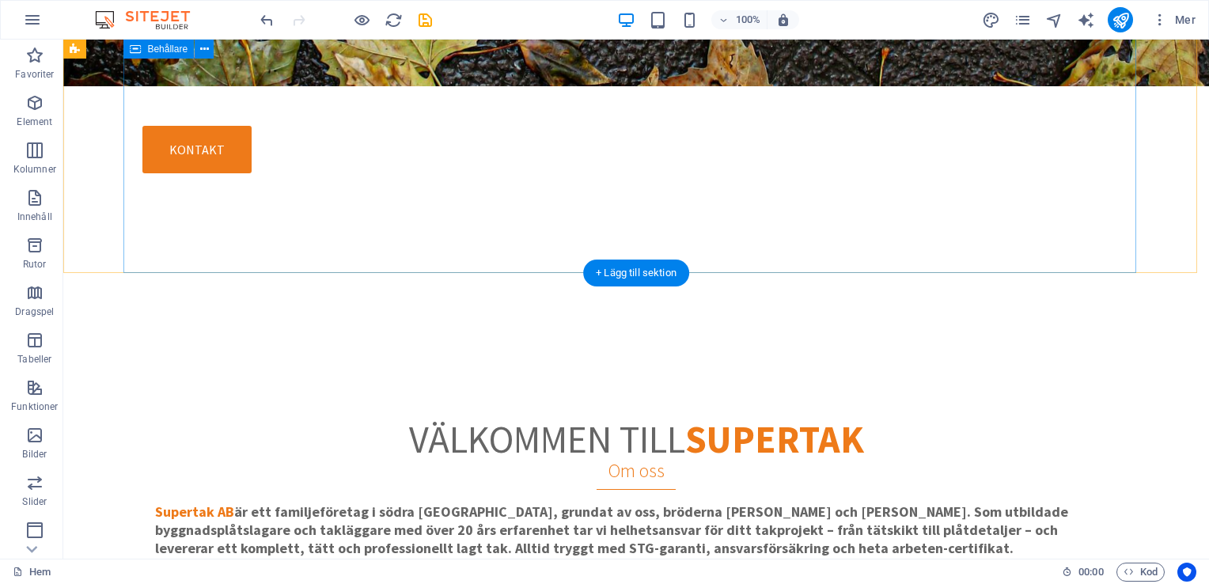
scroll to position [795, 0]
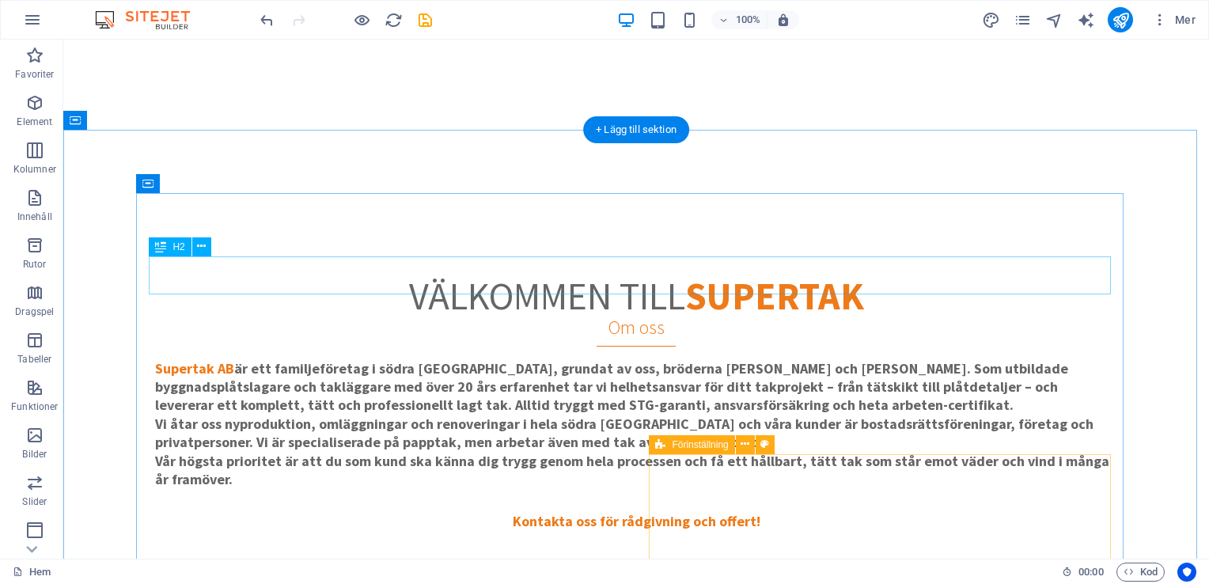
click at [700, 277] on div "välkommen till supertak" at bounding box center [636, 296] width 962 height 38
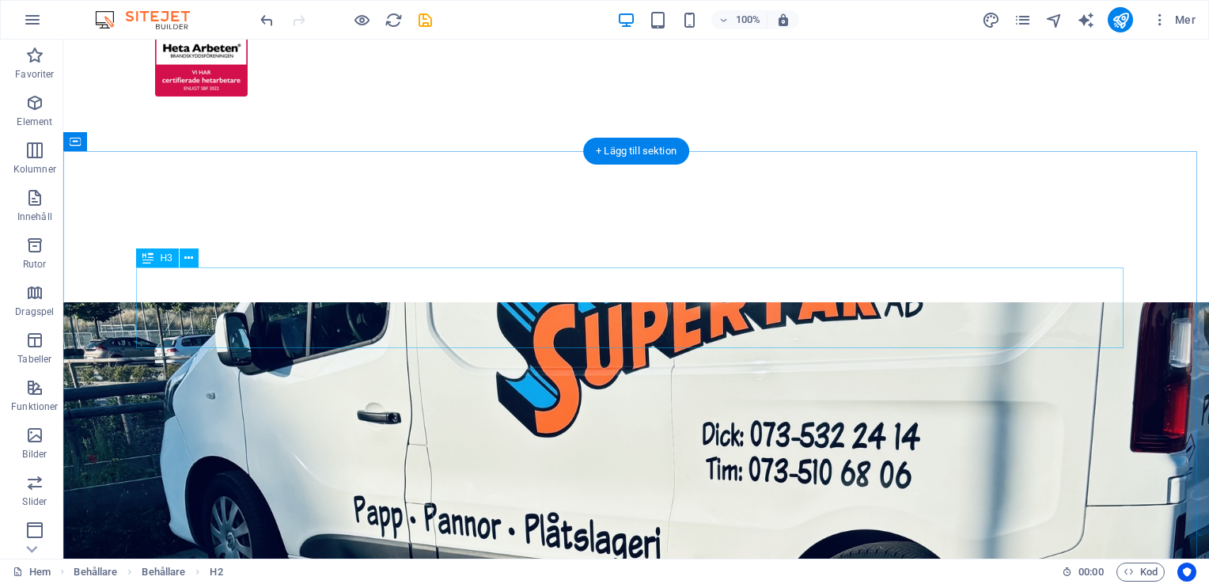
scroll to position [1666, 0]
